Goal: Task Accomplishment & Management: Manage account settings

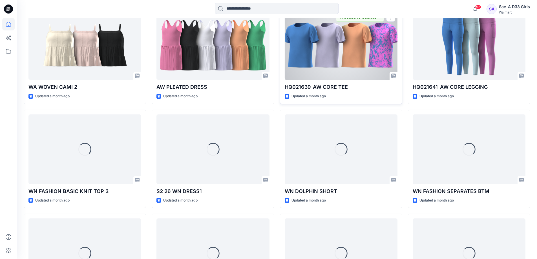
scroll to position [1109, 0]
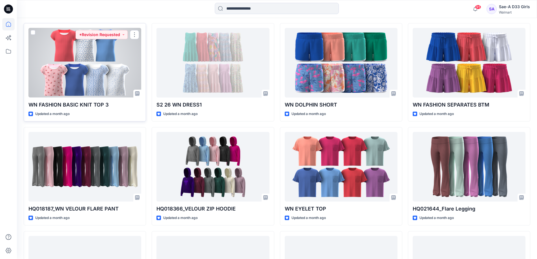
click at [83, 98] on div at bounding box center [84, 63] width 113 height 70
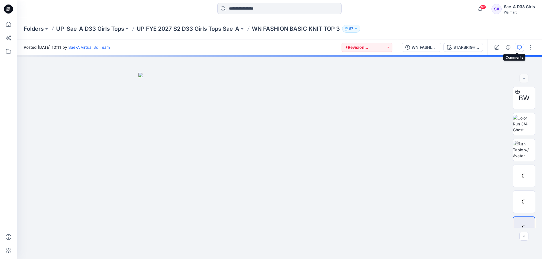
click at [517, 48] on icon "button" at bounding box center [519, 47] width 5 height 5
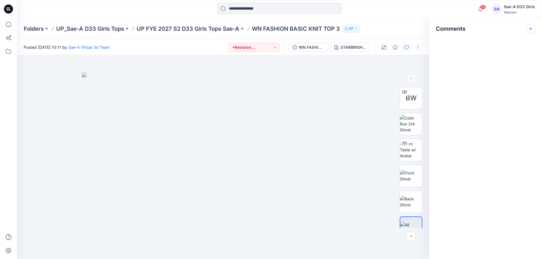
click at [530, 28] on icon "button" at bounding box center [530, 28] width 2 height 2
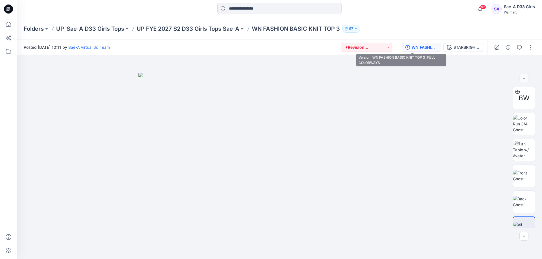
click at [419, 48] on div "WN FASHION BASIC KNIT TOP 3_FULL COLORWAYS" at bounding box center [424, 47] width 26 height 6
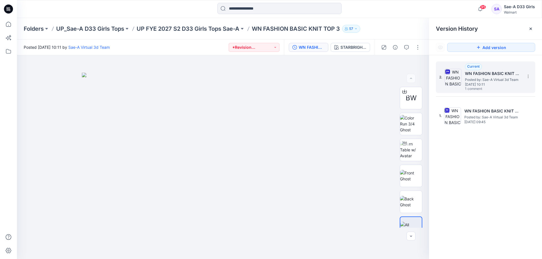
click at [478, 90] on span "1 comment" at bounding box center [484, 89] width 39 height 5
click at [532, 28] on icon at bounding box center [530, 29] width 5 height 5
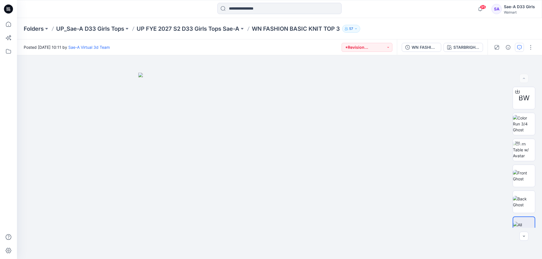
click at [518, 49] on icon "button" at bounding box center [519, 47] width 5 height 5
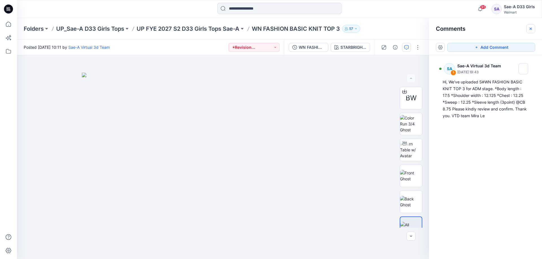
click at [531, 25] on button "button" at bounding box center [530, 28] width 9 height 9
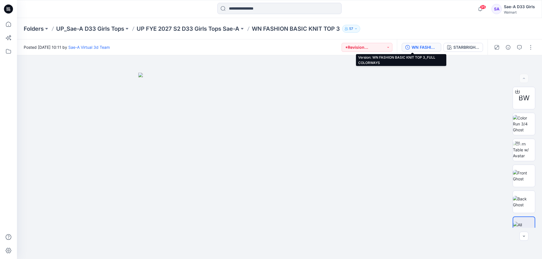
click at [411, 49] on div "WN FASHION BASIC KNIT TOP 3_FULL COLORWAYS" at bounding box center [424, 47] width 26 height 6
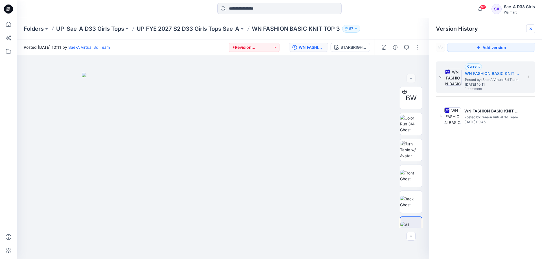
click at [533, 25] on div at bounding box center [530, 28] width 9 height 9
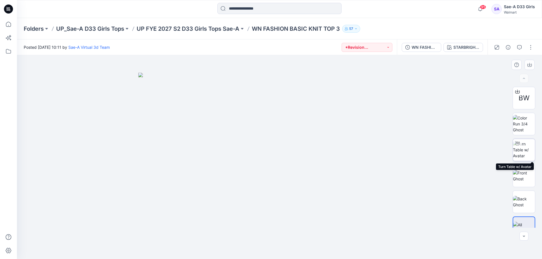
click at [520, 152] on img at bounding box center [524, 150] width 22 height 18
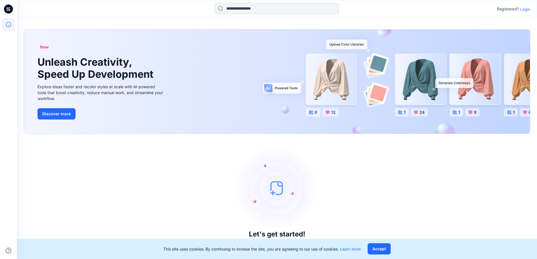
click at [520, 9] on p "Login" at bounding box center [525, 9] width 10 height 6
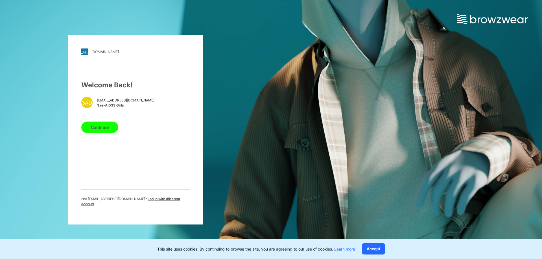
click at [105, 103] on span "[EMAIL_ADDRESS][DOMAIN_NAME]" at bounding box center [125, 100] width 57 height 5
click at [103, 128] on button "Continue" at bounding box center [99, 127] width 37 height 11
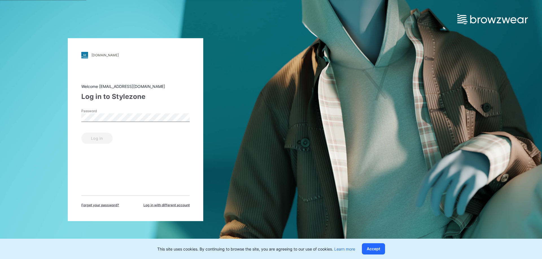
click at [138, 113] on div "Password" at bounding box center [135, 116] width 108 height 17
click at [99, 140] on button "Log in" at bounding box center [96, 138] width 31 height 11
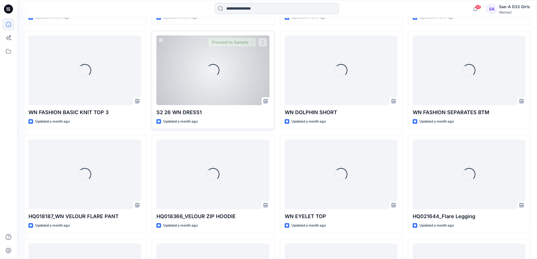
scroll to position [1109, 0]
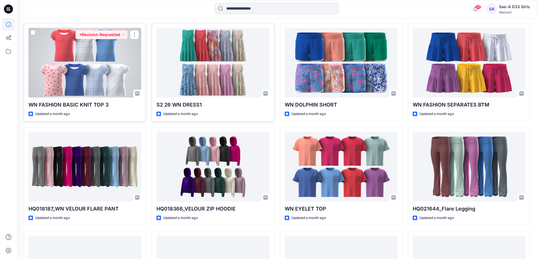
click at [106, 98] on div at bounding box center [84, 63] width 113 height 70
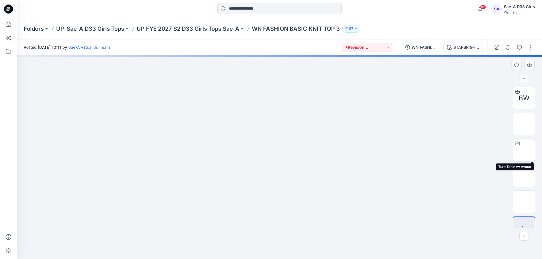
click at [524, 150] on img at bounding box center [524, 150] width 0 height 0
